Goal: Check status: Check status

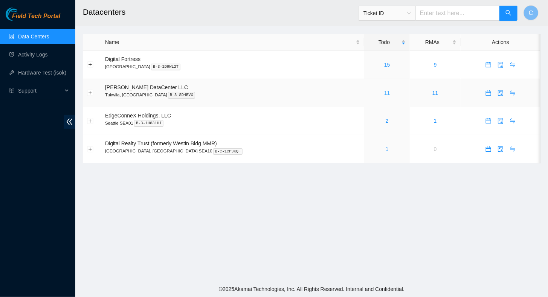
click at [384, 91] on link "11" at bounding box center [387, 93] width 6 height 6
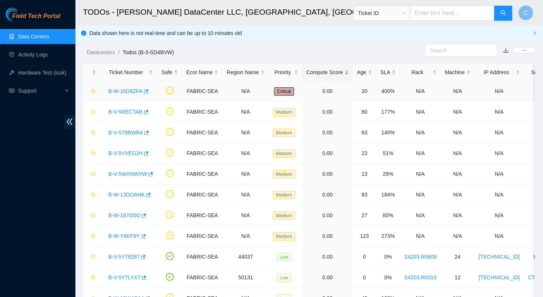
click at [122, 91] on link "B-W-16D6ZFA" at bounding box center [125, 91] width 34 height 6
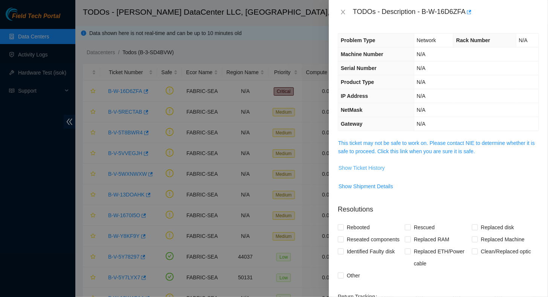
click at [360, 164] on span "Show Ticket History" at bounding box center [362, 168] width 46 height 8
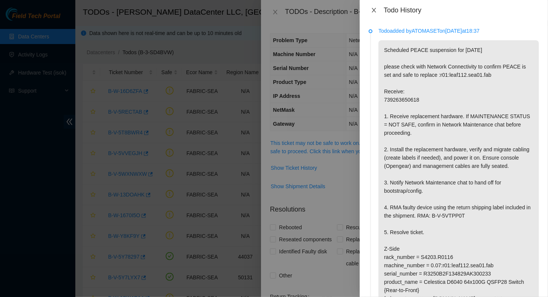
click at [374, 10] on icon "close" at bounding box center [374, 10] width 4 height 5
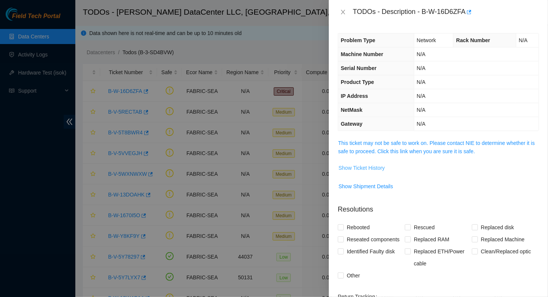
click at [365, 169] on span "Show Ticket History" at bounding box center [362, 168] width 46 height 8
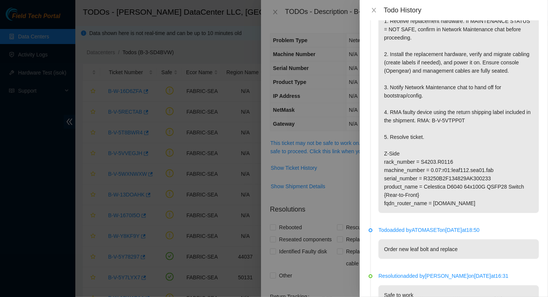
scroll to position [113, 0]
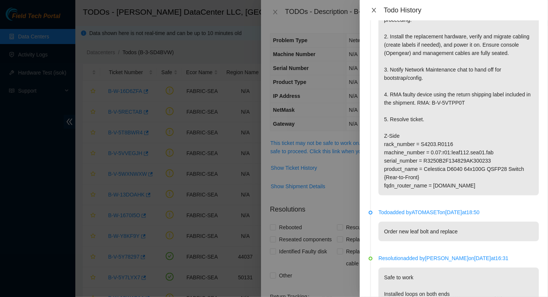
click at [374, 10] on icon "close" at bounding box center [374, 10] width 4 height 5
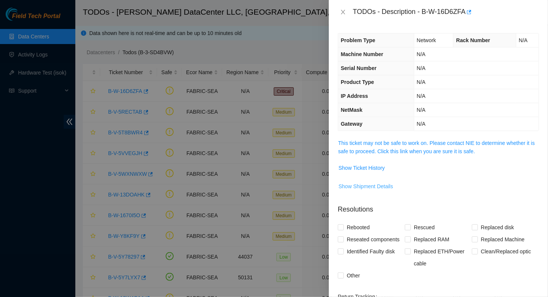
click at [371, 185] on span "Show Shipment Details" at bounding box center [366, 186] width 55 height 8
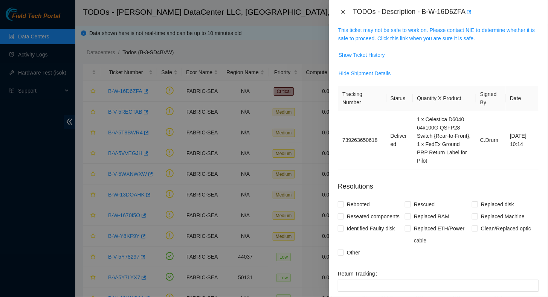
drag, startPoint x: 345, startPoint y: 12, endPoint x: 340, endPoint y: 15, distance: 6.1
click at [345, 12] on icon "close" at bounding box center [343, 12] width 6 height 6
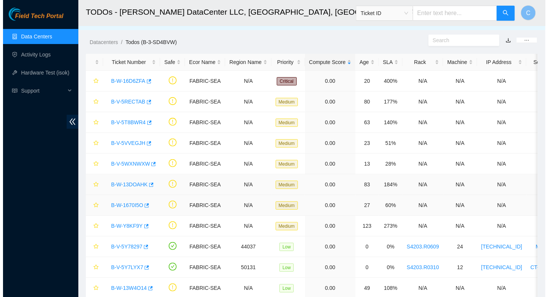
scroll to position [38, 0]
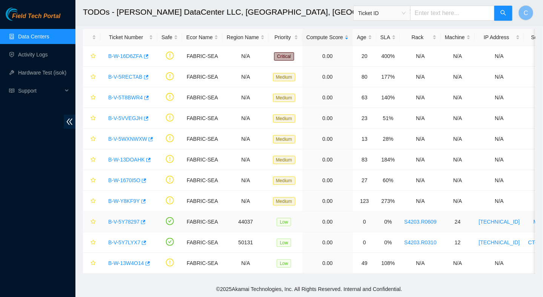
click at [123, 219] on link "B-V-5Y78297" at bounding box center [123, 222] width 31 height 6
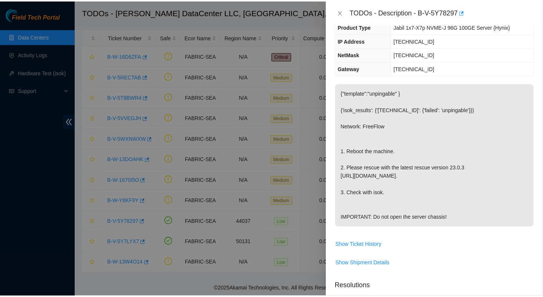
scroll to position [51, 0]
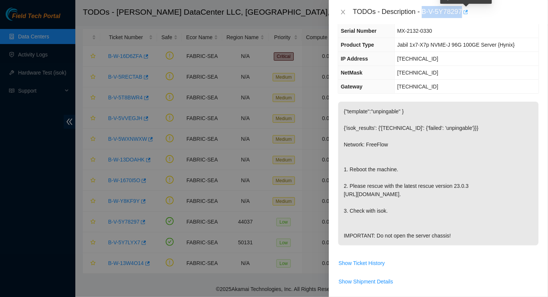
drag, startPoint x: 424, startPoint y: 12, endPoint x: 463, endPoint y: 17, distance: 39.8
click at [463, 17] on div "TODOs - Description - B-V-5Y78297" at bounding box center [446, 12] width 186 height 12
copy div "B-V-5Y78297"
click at [344, 10] on icon "close" at bounding box center [343, 12] width 4 height 5
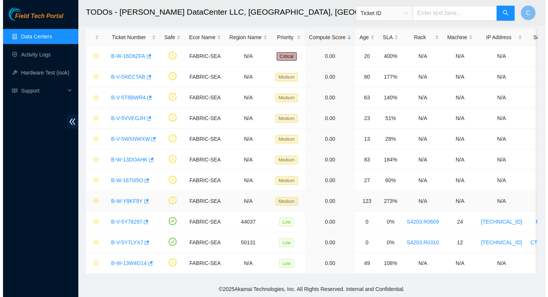
scroll to position [76, 0]
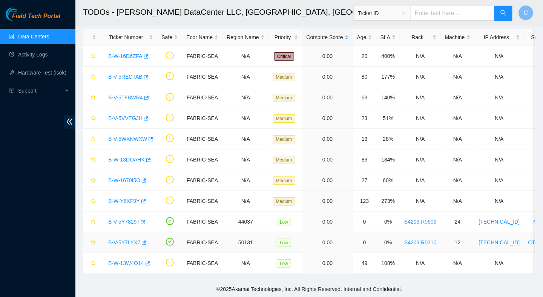
click at [122, 240] on link "B-V-5Y7LYX7" at bounding box center [124, 243] width 32 height 6
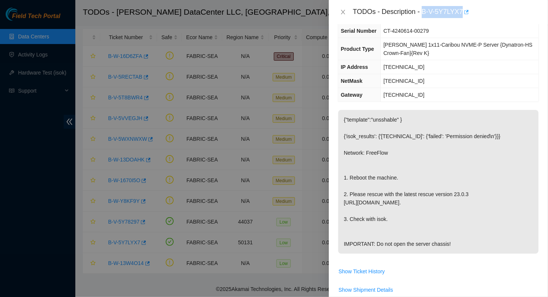
drag, startPoint x: 423, startPoint y: 11, endPoint x: 463, endPoint y: 13, distance: 40.4
click at [463, 13] on div "TODOs - Description - B-V-5Y7LYX7" at bounding box center [446, 12] width 186 height 12
copy div "B-V-5Y7LYX7"
click at [343, 13] on icon "close" at bounding box center [343, 12] width 6 height 6
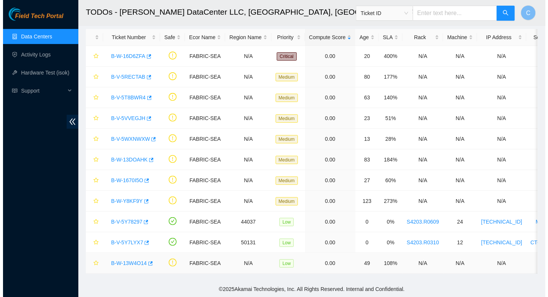
scroll to position [76, 0]
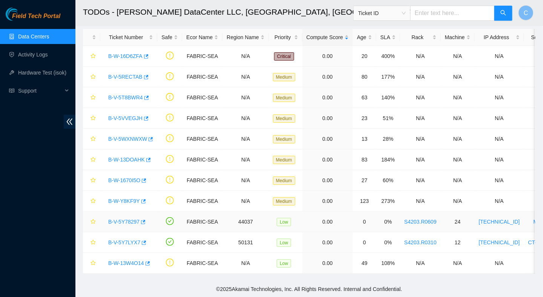
click at [129, 219] on link "B-V-5Y78297" at bounding box center [123, 222] width 31 height 6
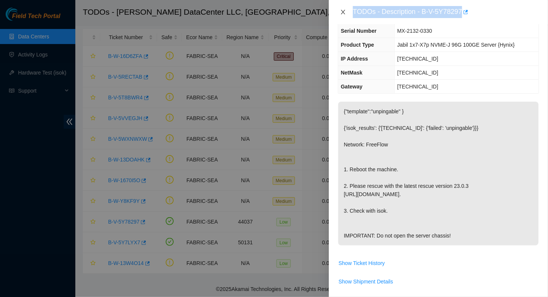
click at [344, 12] on icon "close" at bounding box center [343, 12] width 6 height 6
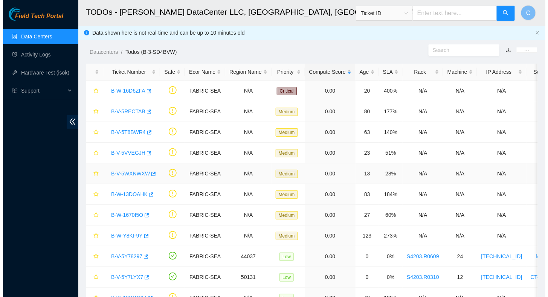
scroll to position [0, 0]
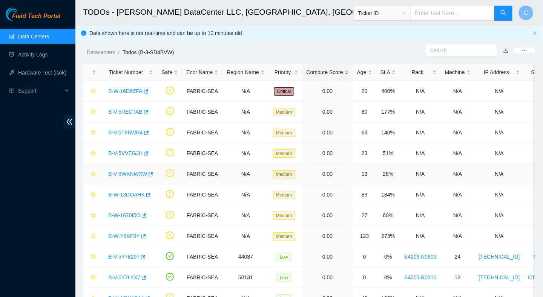
click at [127, 172] on link "B-V-5WXNWXW" at bounding box center [127, 174] width 39 height 6
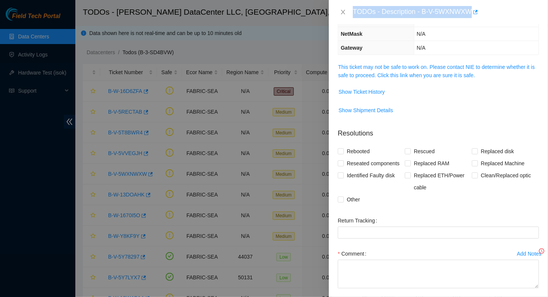
scroll to position [51, 0]
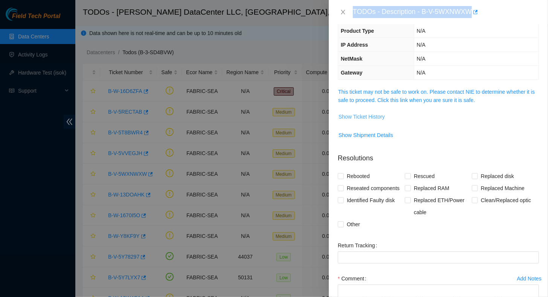
click at [363, 113] on span "Show Ticket History" at bounding box center [362, 117] width 46 height 8
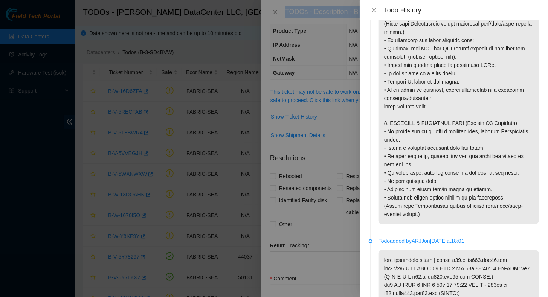
scroll to position [867, 0]
